Goal: Information Seeking & Learning: Learn about a topic

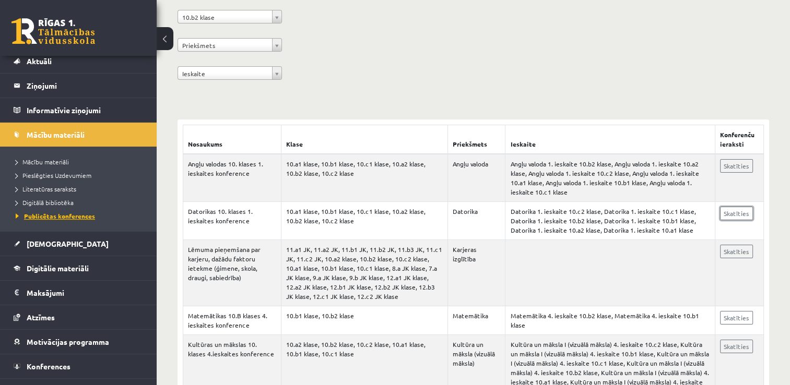
scroll to position [47, 0]
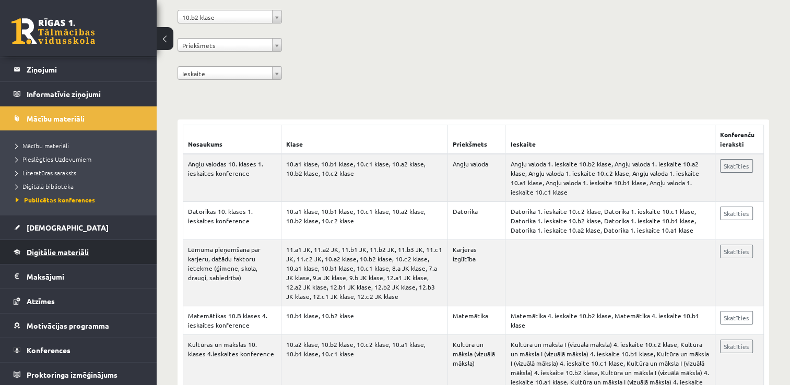
click at [68, 256] on link "Digitālie materiāli" at bounding box center [79, 252] width 130 height 24
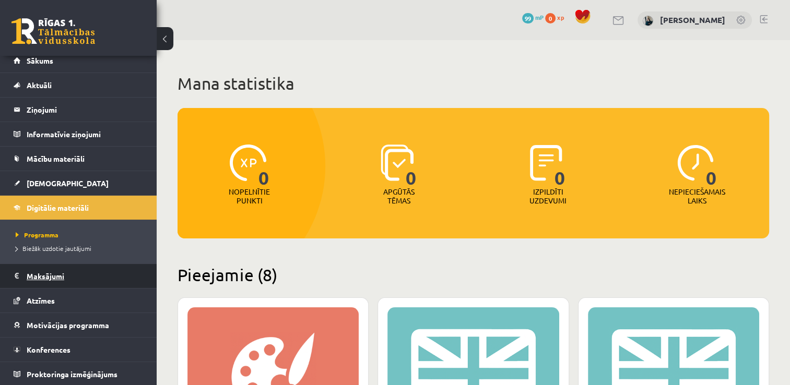
scroll to position [7, 0]
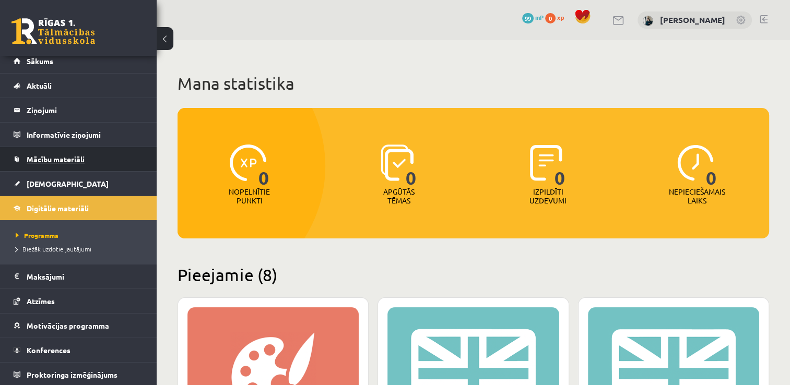
click at [80, 160] on span "Mācību materiāli" at bounding box center [56, 158] width 58 height 9
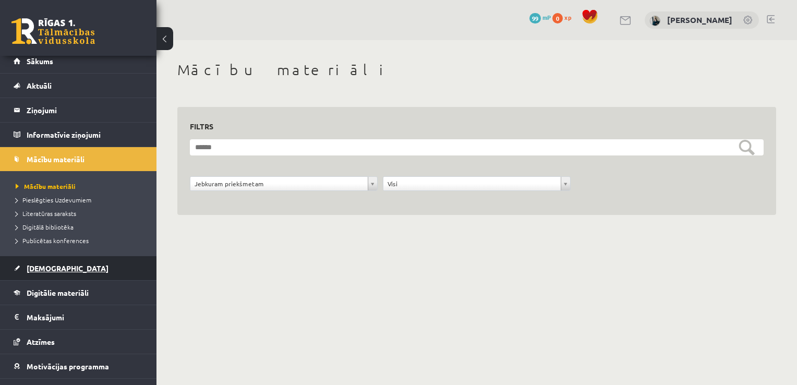
click at [58, 267] on link "[DEMOGRAPHIC_DATA]" at bounding box center [79, 268] width 130 height 24
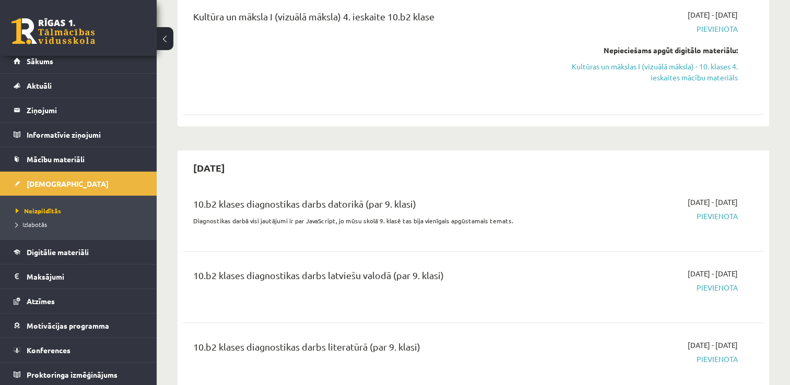
scroll to position [1252, 0]
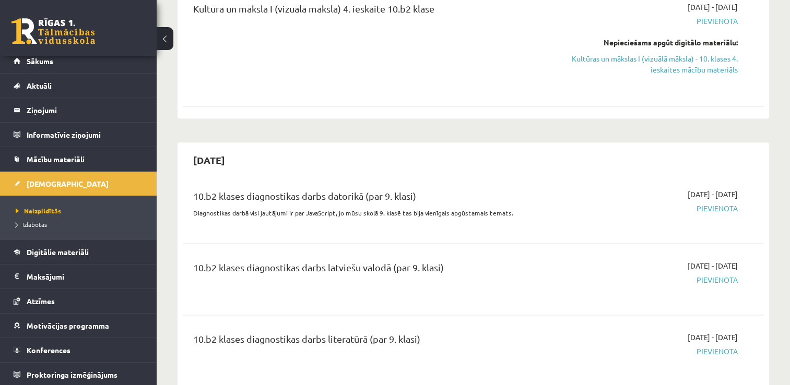
click at [709, 210] on span "Pievienota" at bounding box center [651, 208] width 171 height 11
click at [709, 211] on span "Pievienota" at bounding box center [651, 208] width 171 height 11
drag, startPoint x: 709, startPoint y: 211, endPoint x: 677, endPoint y: 217, distance: 32.3
click at [677, 217] on div "2025-10-01 - 2025-10-31 Pievienota" at bounding box center [651, 208] width 187 height 38
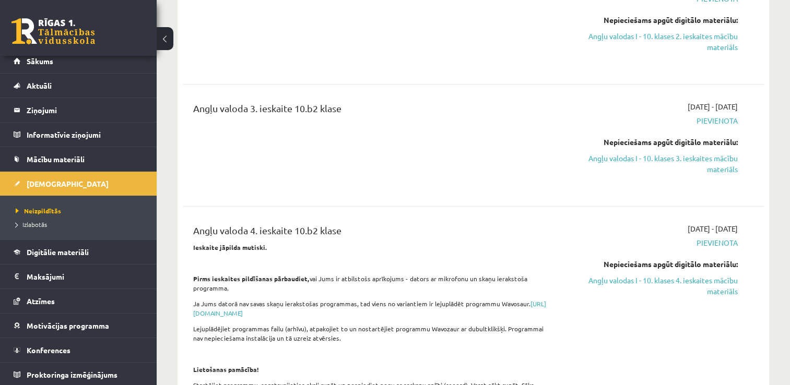
scroll to position [0, 0]
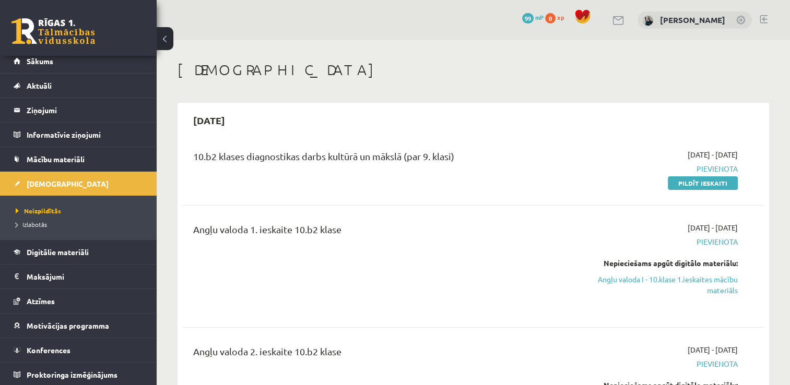
click at [526, 237] on div "Angļu valoda 1. ieskaite 10.b2 klase" at bounding box center [371, 231] width 357 height 19
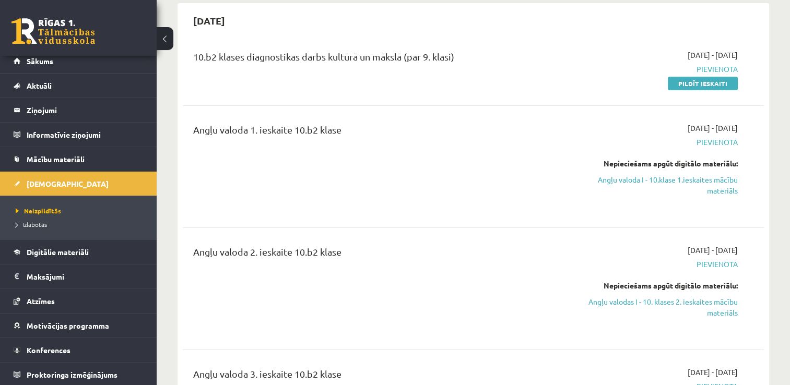
scroll to position [104, 0]
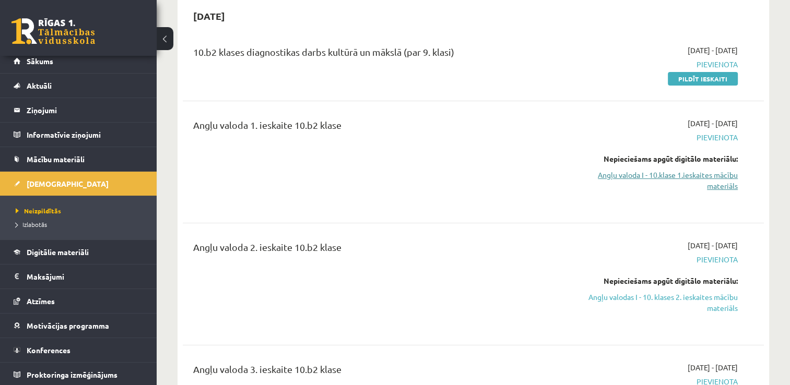
click at [701, 178] on link "Angļu valoda I - 10.klase 1.ieskaites mācību materiāls" at bounding box center [651, 181] width 171 height 22
drag, startPoint x: 729, startPoint y: 178, endPoint x: 445, endPoint y: 52, distance: 310.7
click at [729, 179] on link "Angļu valoda I - 10.klase 1.ieskaites mācību materiāls" at bounding box center [651, 181] width 171 height 22
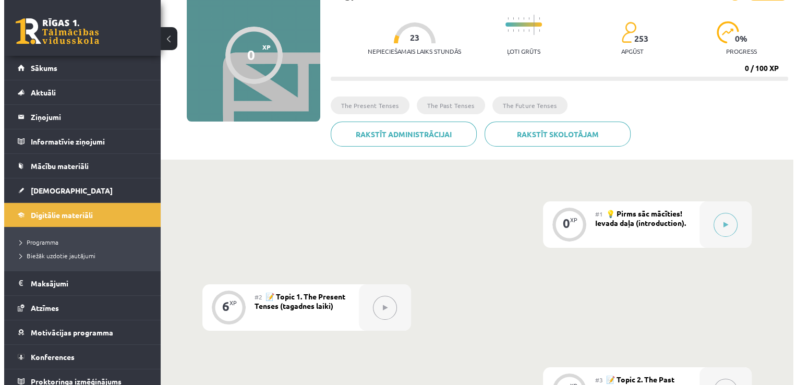
scroll to position [104, 0]
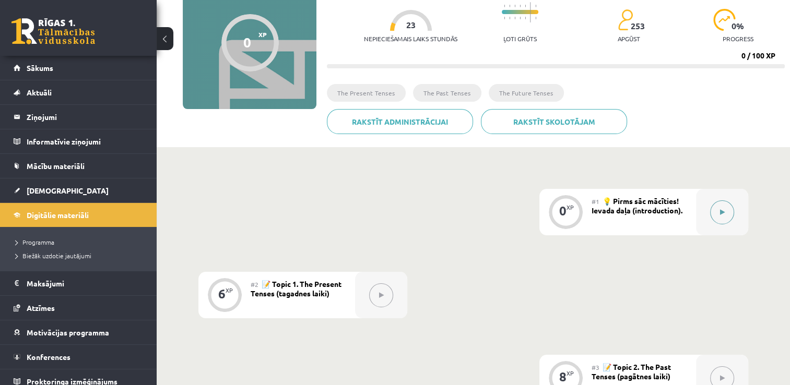
click at [722, 216] on button at bounding box center [722, 212] width 24 height 24
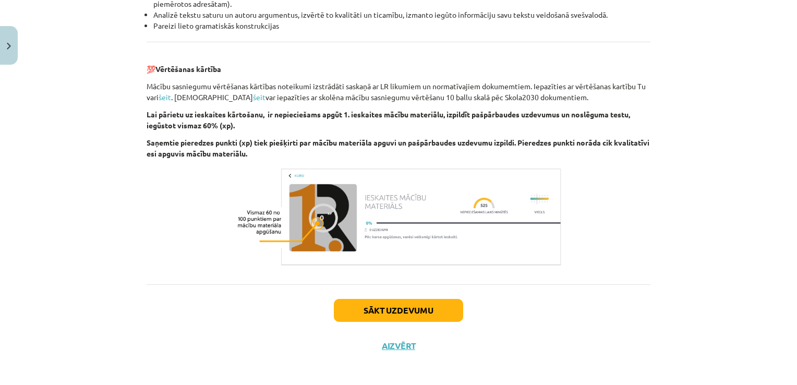
scroll to position [1184, 0]
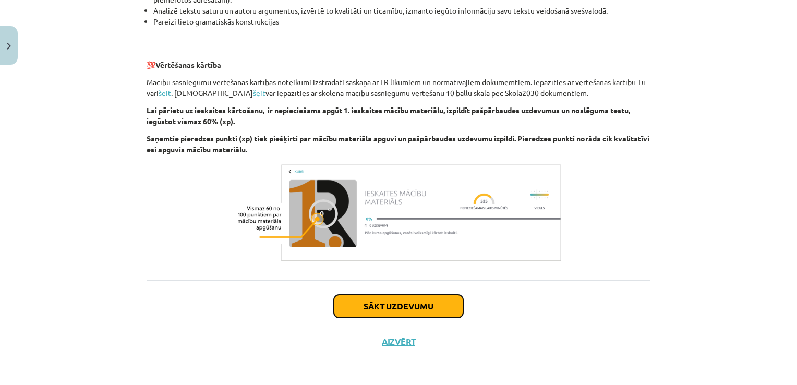
click at [371, 304] on button "Sākt uzdevumu" at bounding box center [398, 306] width 129 height 23
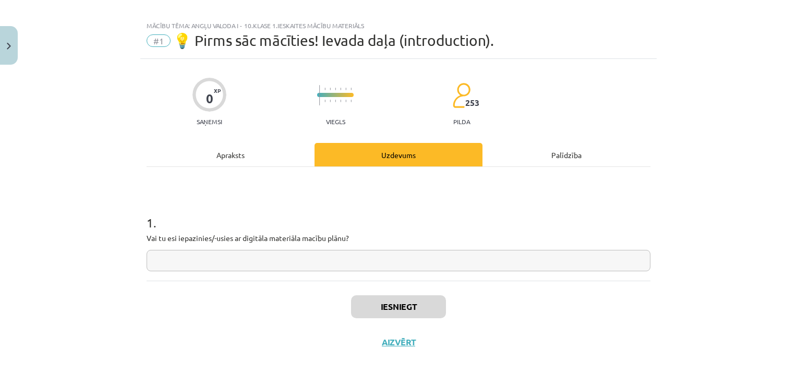
click at [195, 259] on input "text" at bounding box center [399, 260] width 504 height 21
type input "*"
type input "**"
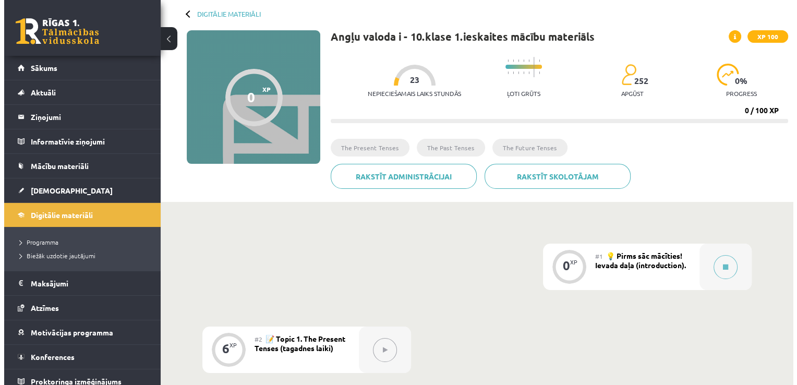
scroll to position [157, 0]
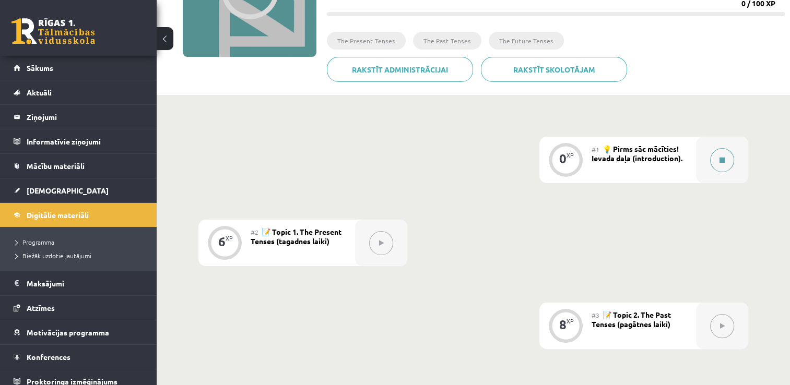
click at [722, 164] on button at bounding box center [722, 160] width 24 height 24
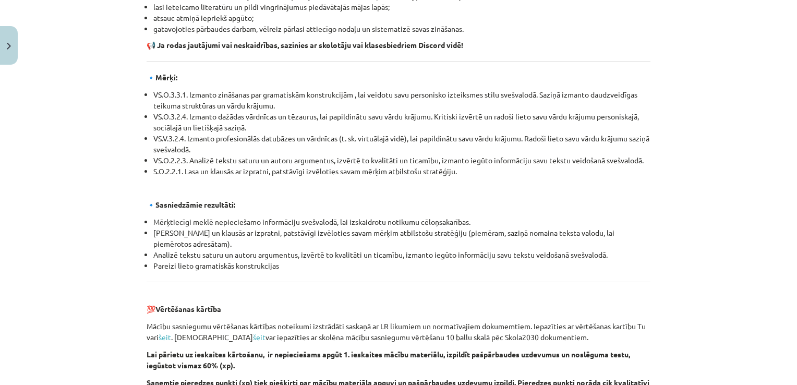
scroll to position [1184, 0]
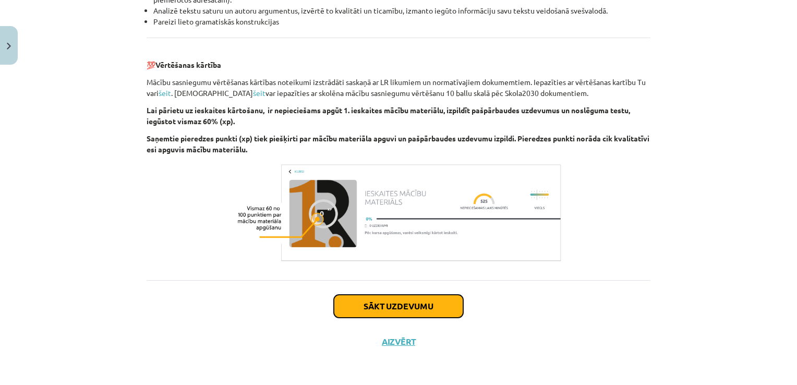
click at [394, 315] on button "Sākt uzdevumu" at bounding box center [398, 306] width 129 height 23
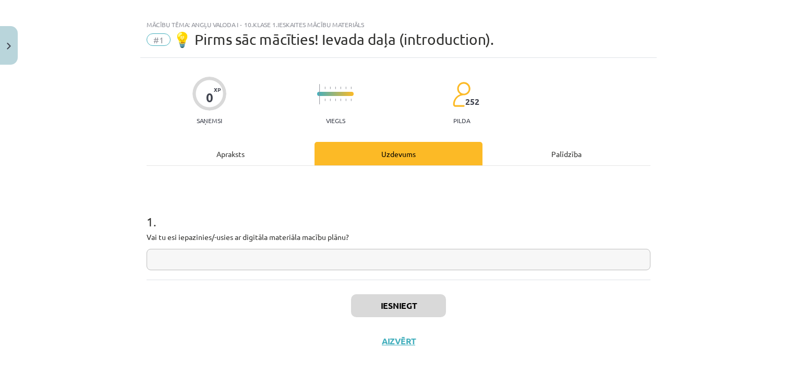
scroll to position [10, 0]
click at [314, 267] on input "text" at bounding box center [399, 260] width 504 height 21
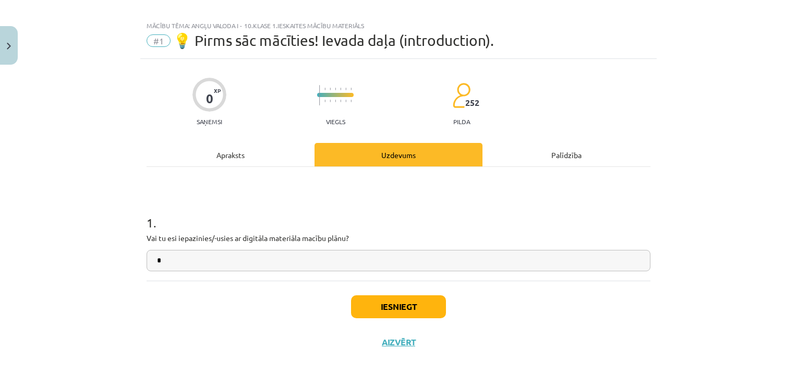
click at [169, 297] on div "Iesniegt Aizvērt" at bounding box center [399, 317] width 504 height 73
click at [170, 263] on input "*" at bounding box center [399, 260] width 504 height 21
type input "**"
click at [388, 314] on button "Iesniegt" at bounding box center [398, 306] width 95 height 23
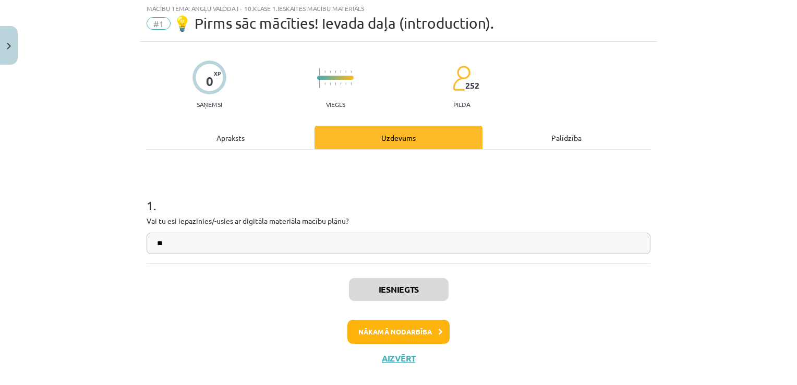
scroll to position [44, 0]
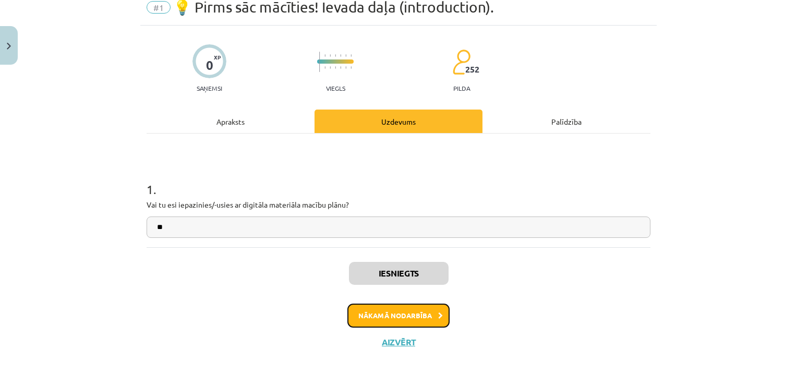
click at [409, 316] on button "Nākamā nodarbība" at bounding box center [399, 316] width 102 height 24
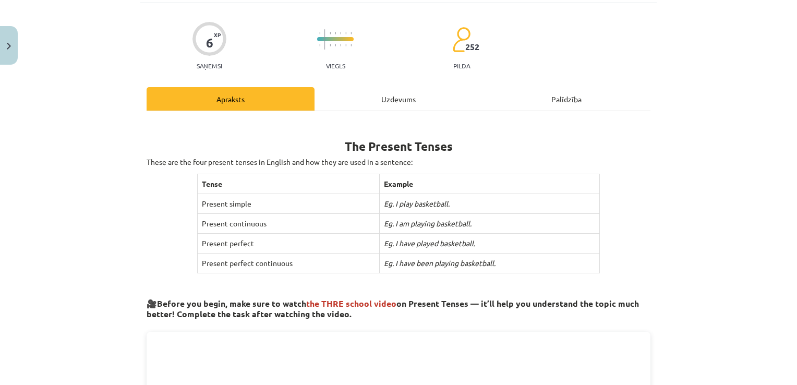
scroll to position [0, 0]
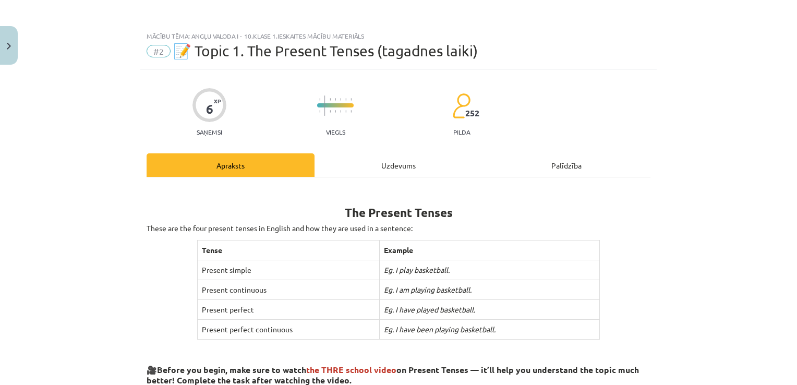
click at [217, 102] on span "XP" at bounding box center [217, 101] width 7 height 6
click at [263, 101] on div "6 XP Saņemsi Viegls 252 pilda" at bounding box center [399, 109] width 504 height 54
drag, startPoint x: 245, startPoint y: 188, endPoint x: 252, endPoint y: 165, distance: 24.3
drag, startPoint x: 252, startPoint y: 165, endPoint x: 253, endPoint y: 159, distance: 6.0
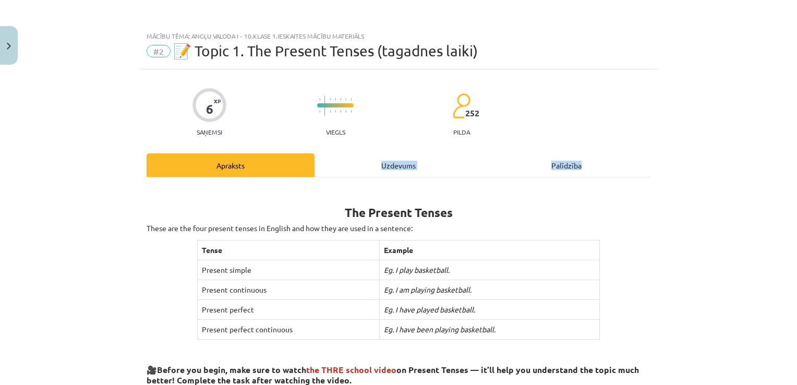
click at [253, 159] on div "Apraksts" at bounding box center [231, 164] width 168 height 23
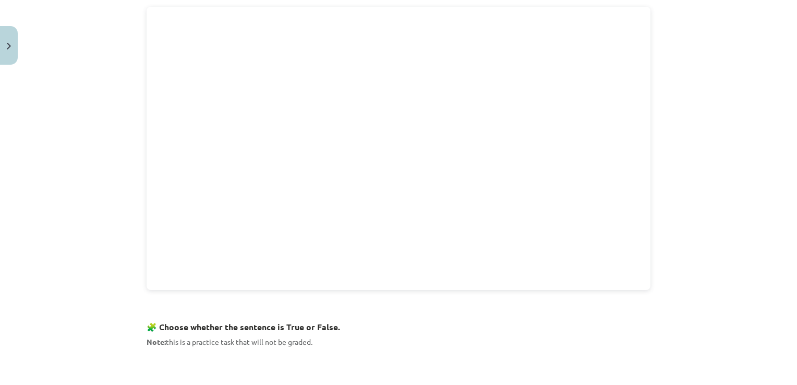
scroll to position [666, 0]
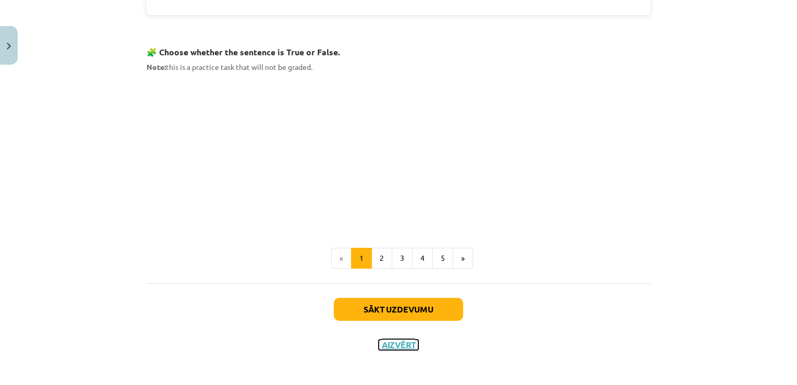
click at [396, 344] on button "Aizvērt" at bounding box center [399, 345] width 40 height 10
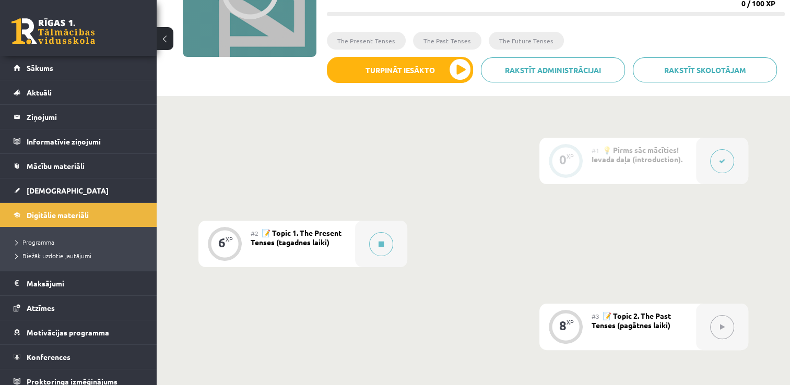
click at [722, 165] on button at bounding box center [722, 161] width 24 height 24
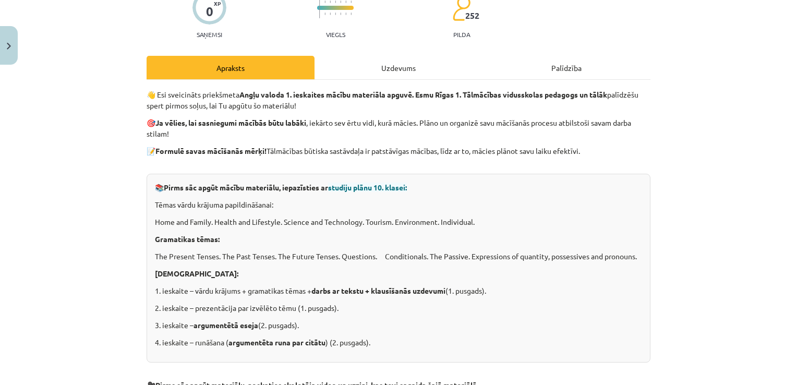
scroll to position [104, 0]
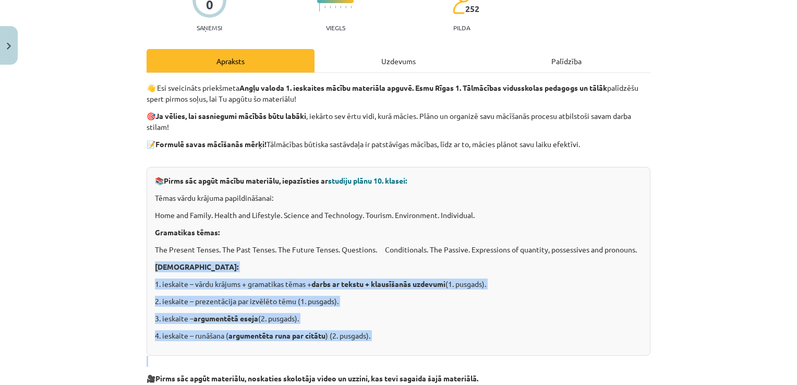
drag, startPoint x: 150, startPoint y: 271, endPoint x: 350, endPoint y: 357, distance: 217.6
click at [353, 356] on p at bounding box center [399, 361] width 504 height 11
click at [380, 345] on div "📚 Pirms sāc apgūt mācību materiālu, iepazīsties ar studiju plānu 10. klasei: Tē…" at bounding box center [399, 261] width 504 height 189
click at [386, 337] on p "4. ieskaite – runāšana ( argumentēta runa par citātu ) (2. pusgads)." at bounding box center [398, 335] width 487 height 11
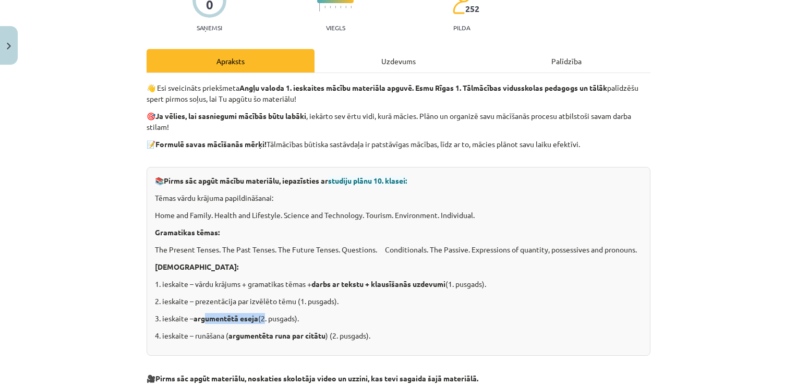
drag, startPoint x: 205, startPoint y: 312, endPoint x: 274, endPoint y: 325, distance: 70.5
click at [274, 325] on div "📚 Pirms sāc apgūt mācību materiālu, iepazīsties ar studiju plānu 10. klasei: Tē…" at bounding box center [399, 261] width 504 height 189
drag, startPoint x: 274, startPoint y: 325, endPoint x: 239, endPoint y: 332, distance: 35.7
click at [248, 327] on div "📚 Pirms sāc apgūt mācību materiālu, iepazīsties ar studiju plānu 10. klasei: Tē…" at bounding box center [399, 261] width 504 height 189
click at [222, 336] on p "4. ieskaite – runāšana ( argumentēta runa par citātu ) (2. pusgads)." at bounding box center [398, 335] width 487 height 11
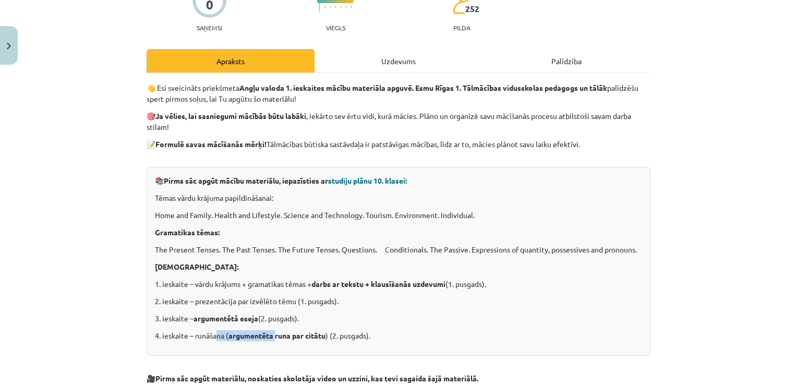
drag, startPoint x: 236, startPoint y: 342, endPoint x: 284, endPoint y: 350, distance: 48.1
click at [284, 350] on div "📚 Pirms sāc apgūt mācību materiālu, iepazīsties ar studiju plānu 10. klasei: Tē…" at bounding box center [399, 261] width 504 height 189
drag, startPoint x: 284, startPoint y: 350, endPoint x: 298, endPoint y: 350, distance: 14.1
click at [298, 350] on div "📚 Pirms sāc apgūt mācību materiālu, iepazīsties ar studiju plānu 10. klasei: Tē…" at bounding box center [399, 261] width 504 height 189
drag, startPoint x: 298, startPoint y: 350, endPoint x: 413, endPoint y: 355, distance: 114.9
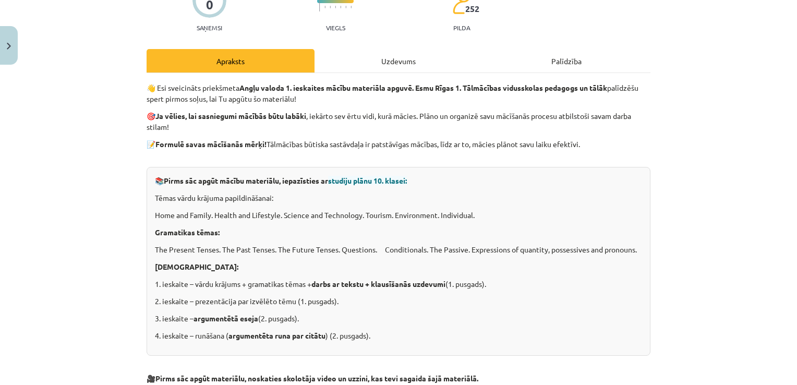
click at [413, 355] on div "📚 Pirms sāc apgūt mācību materiālu, iepazīsties ar studiju plānu 10. klasei: Tē…" at bounding box center [399, 261] width 504 height 189
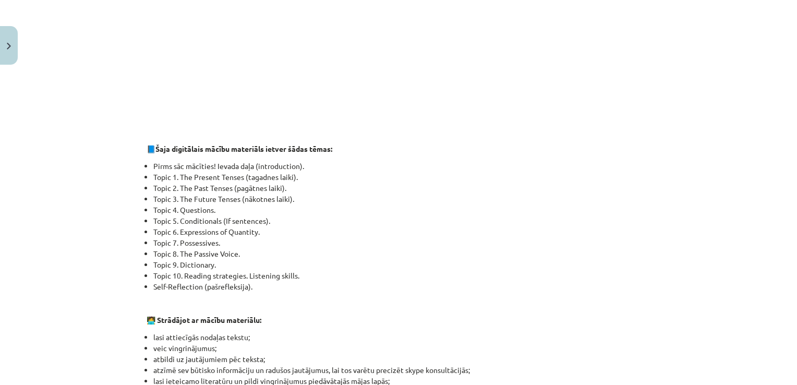
scroll to position [574, 0]
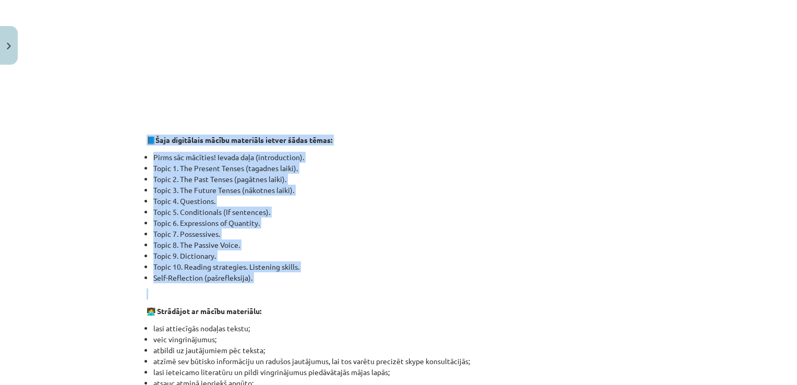
drag, startPoint x: 134, startPoint y: 133, endPoint x: 262, endPoint y: 288, distance: 201.7
click at [262, 288] on div "Mācību tēma: Angļu valoda i - 10.klase 1.ieskaites mācību materiāls #1 💡 Pirms …" at bounding box center [398, 192] width 797 height 385
click at [262, 288] on div "👋 Esi sveicināts priekšmeta Angļu valoda 1. ieskaites mācību materiāla apguvē. …" at bounding box center [399, 243] width 504 height 1261
click at [255, 279] on li "Self-Reflection (pašrefleksija)." at bounding box center [401, 277] width 497 height 11
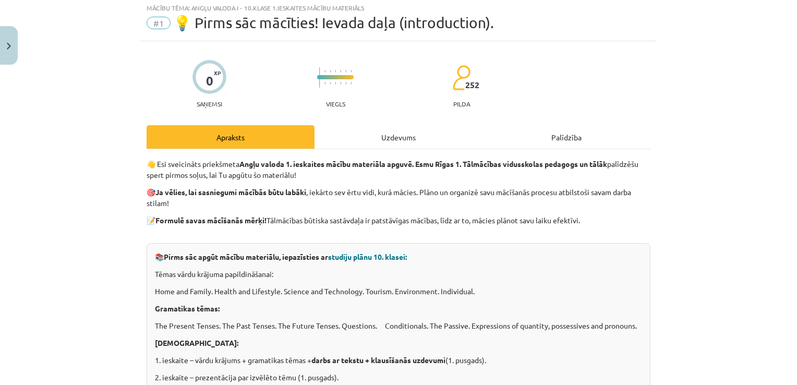
scroll to position [0, 0]
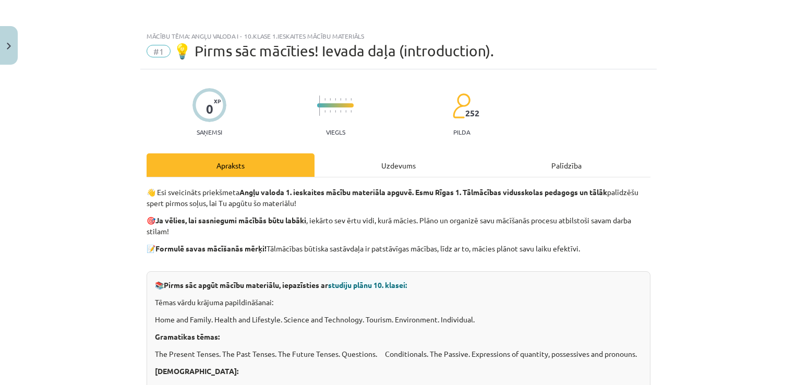
click at [396, 157] on div "Uzdevums" at bounding box center [399, 164] width 168 height 23
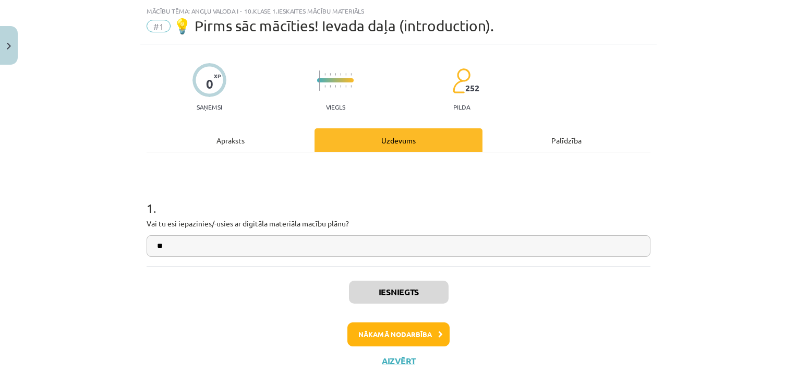
scroll to position [26, 0]
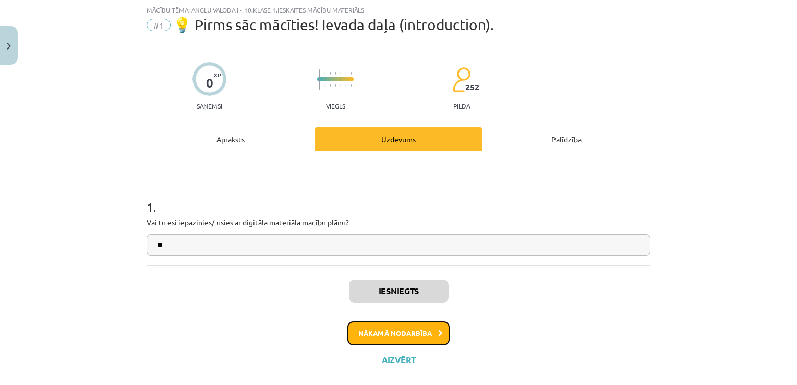
click at [424, 334] on button "Nākamā nodarbība" at bounding box center [399, 333] width 102 height 24
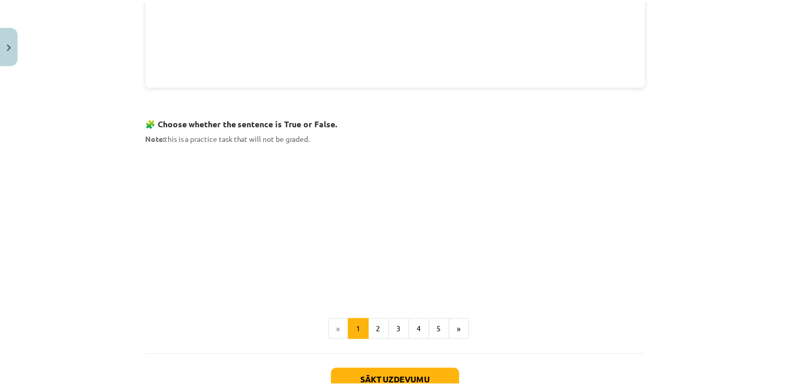
scroll to position [666, 0]
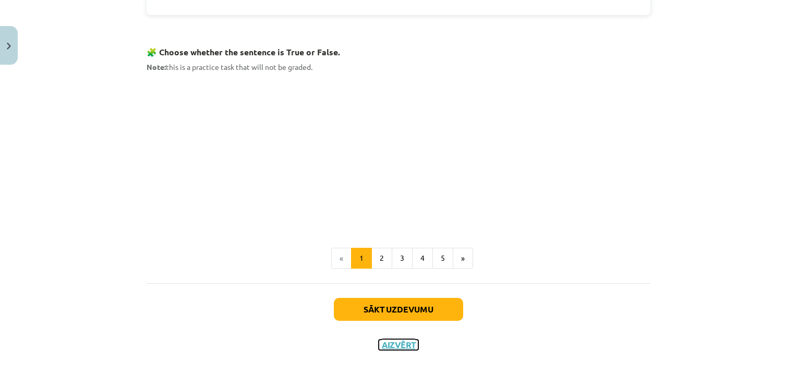
click at [400, 342] on button "Aizvērt" at bounding box center [399, 345] width 40 height 10
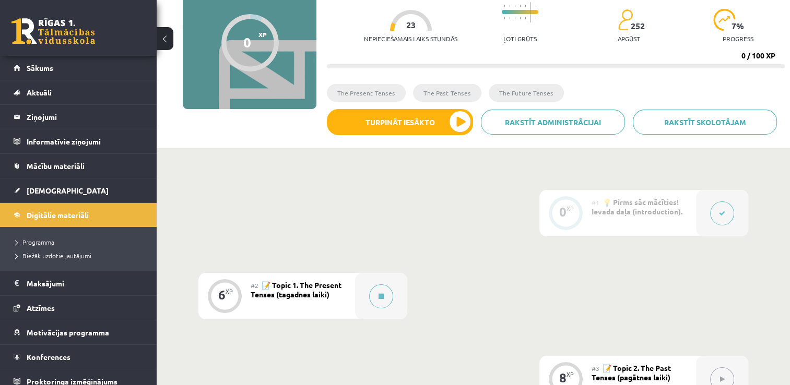
scroll to position [0, 0]
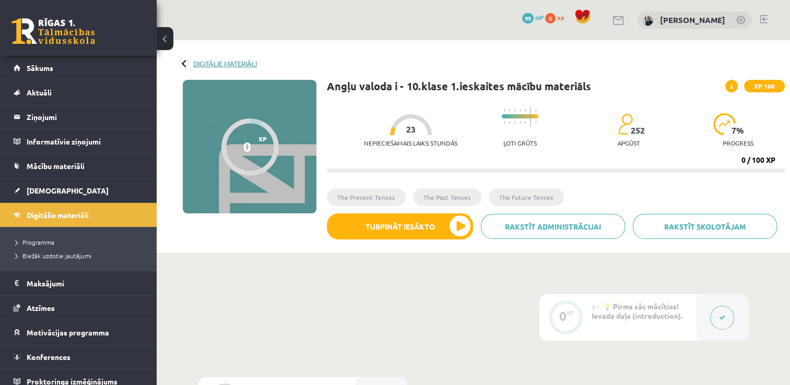
click at [205, 64] on link "Digitālie materiāli" at bounding box center [225, 63] width 64 height 8
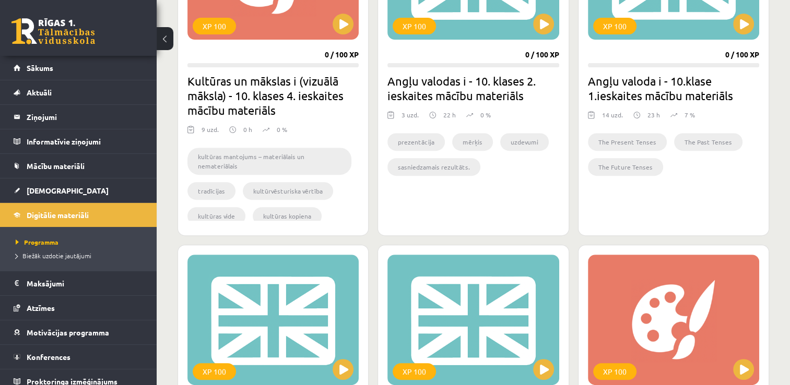
scroll to position [574, 0]
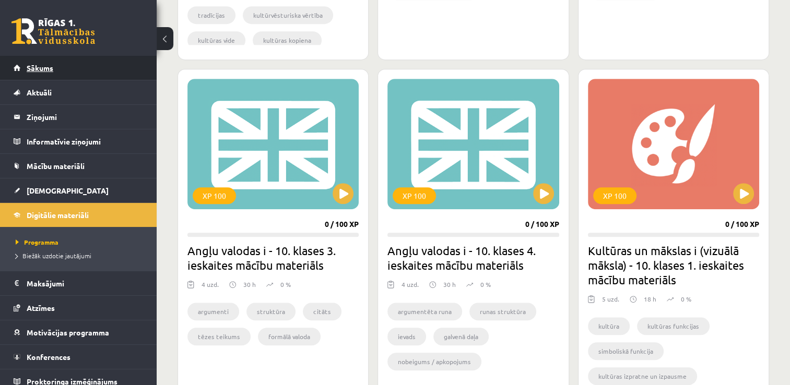
click at [45, 71] on span "Sākums" at bounding box center [40, 67] width 27 height 9
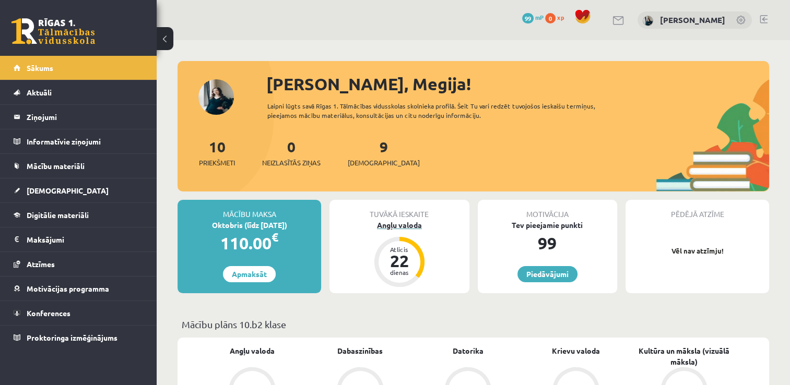
scroll to position [157, 0]
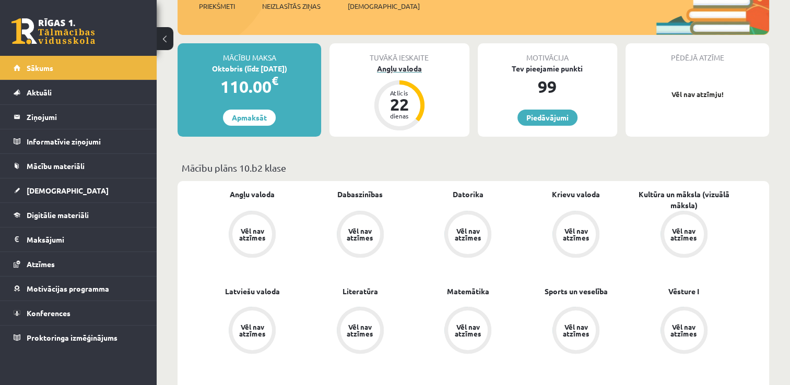
click at [403, 70] on div "Angļu valoda" at bounding box center [398, 68] width 139 height 11
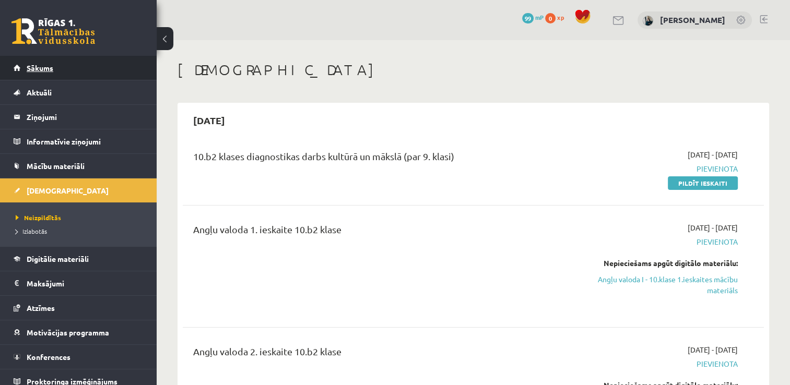
click at [41, 67] on span "Sākums" at bounding box center [40, 67] width 27 height 9
